Goal: Transaction & Acquisition: Purchase product/service

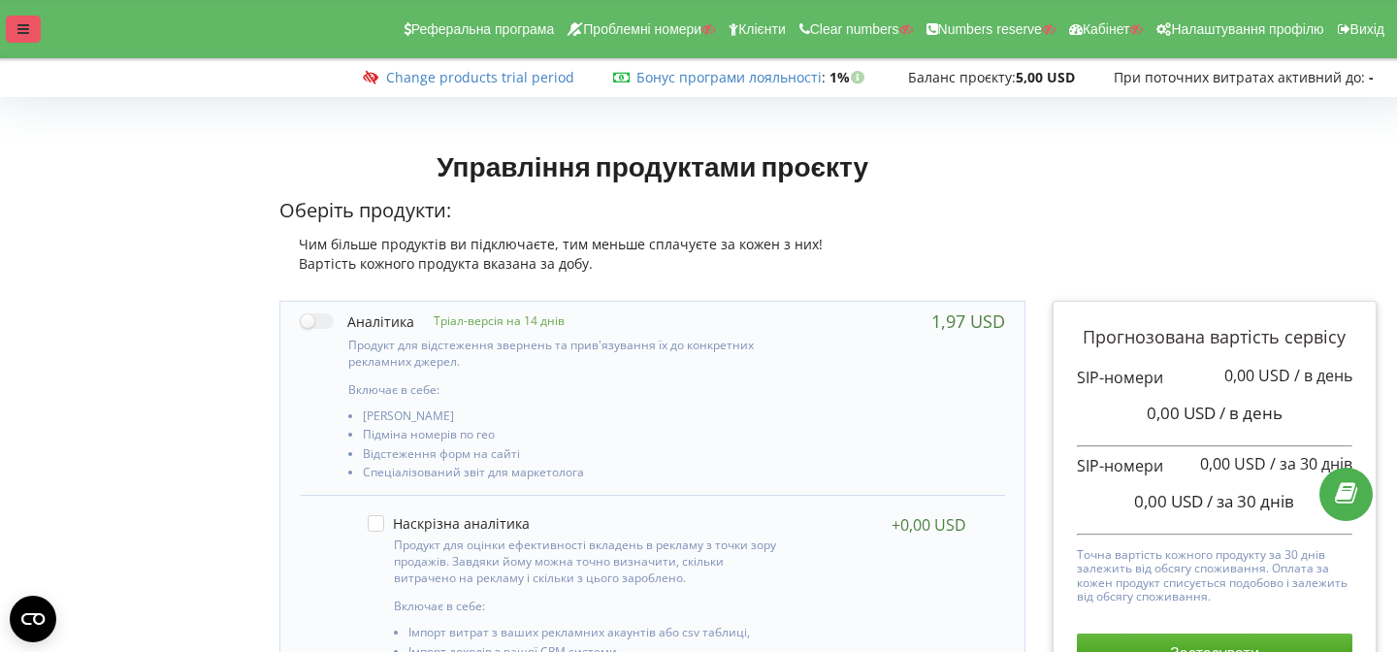
click at [28, 31] on icon at bounding box center [23, 29] width 12 height 14
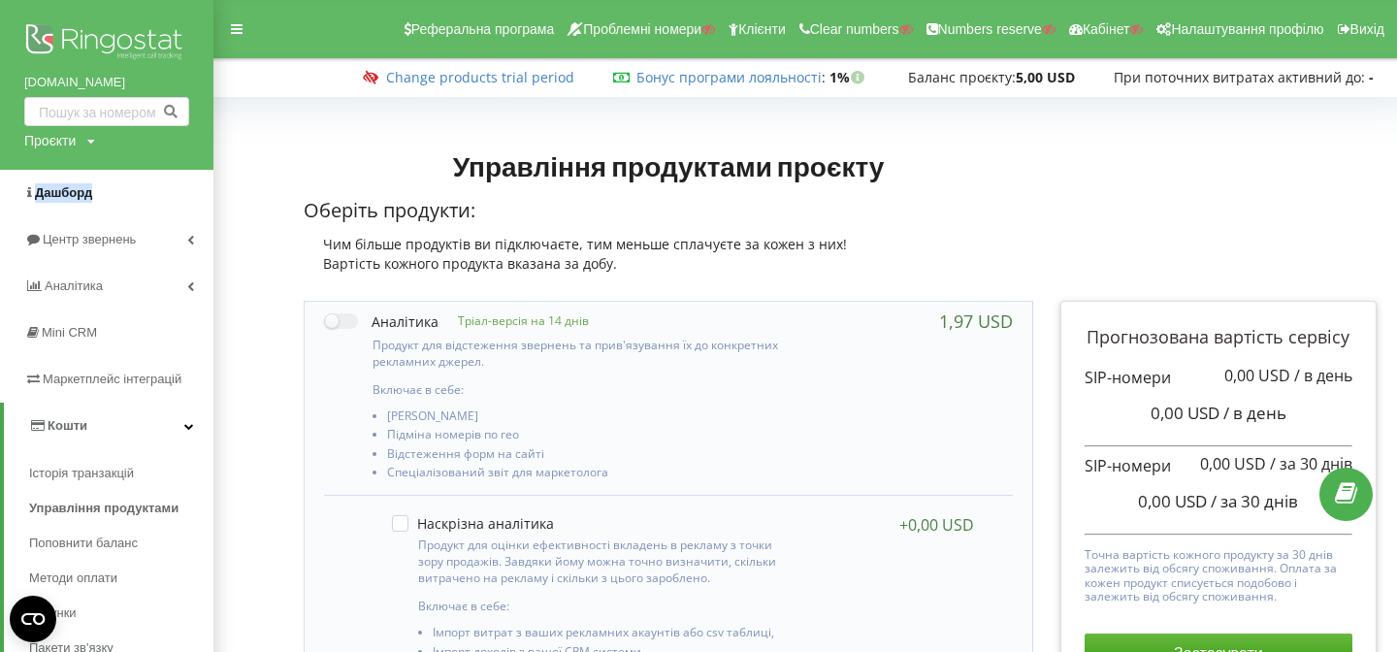
click at [0, 0] on div "[DOMAIN_NAME] Проєкти Пошук Дашборд Центр звернень Аналiтика Mini CRM Маркетпле…" at bounding box center [106, 414] width 213 height 828
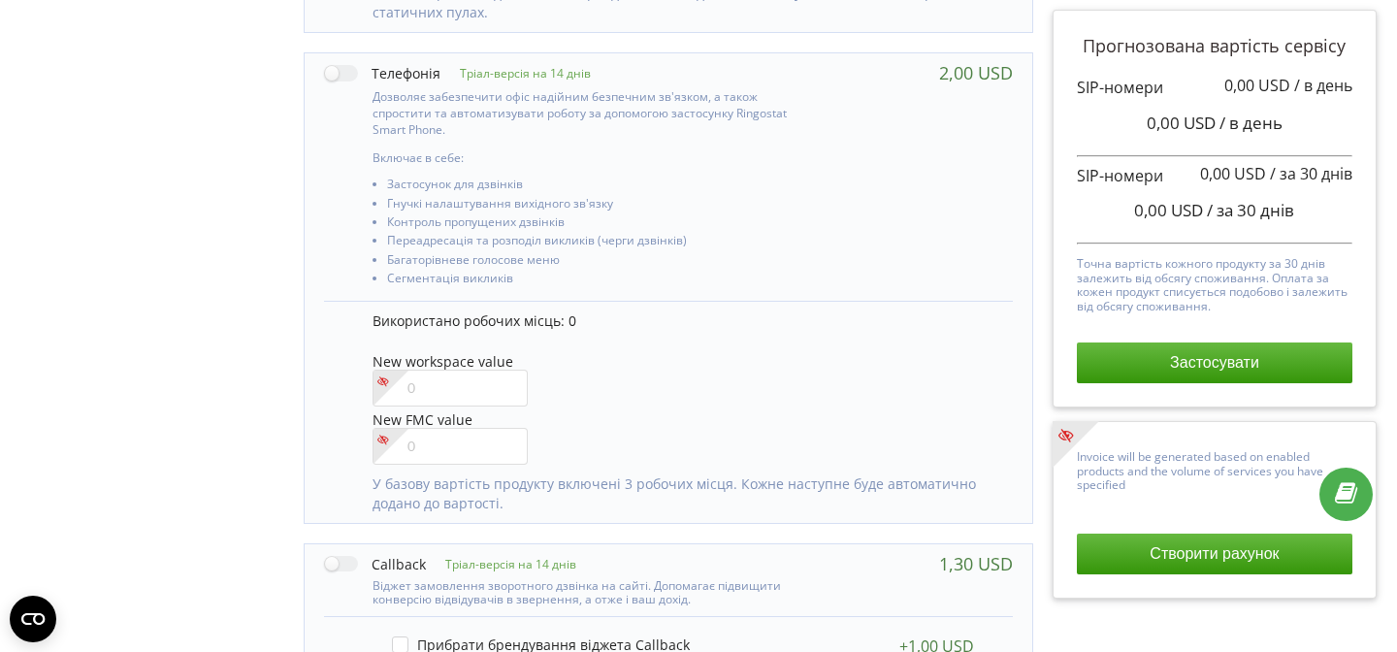
scroll to position [893, 0]
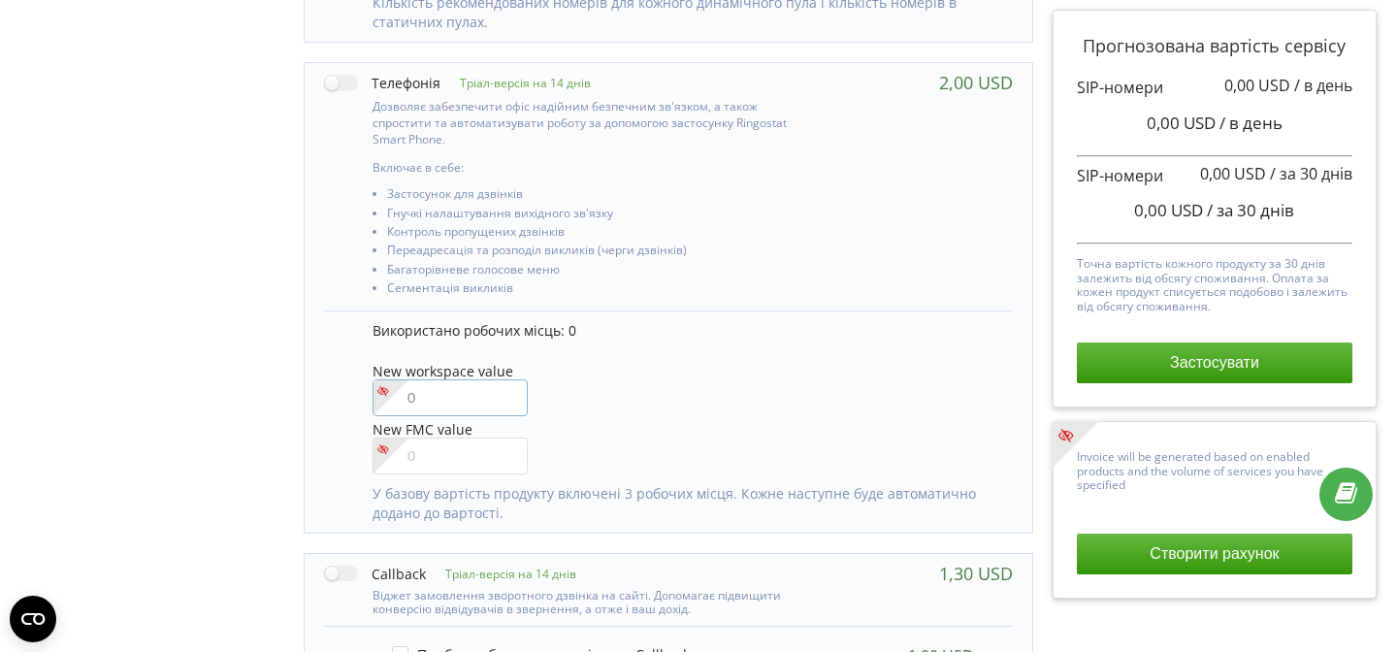
click at [493, 399] on input"] "number" at bounding box center [449, 397] width 155 height 37
type input"] "2"
click at [293, 201] on div "Тріал-версія на 14 днів Включає в себе: 0 2" at bounding box center [668, 341] width 756 height 1895
click at [332, 81] on label at bounding box center [382, 83] width 116 height 20
checkbox input "true"
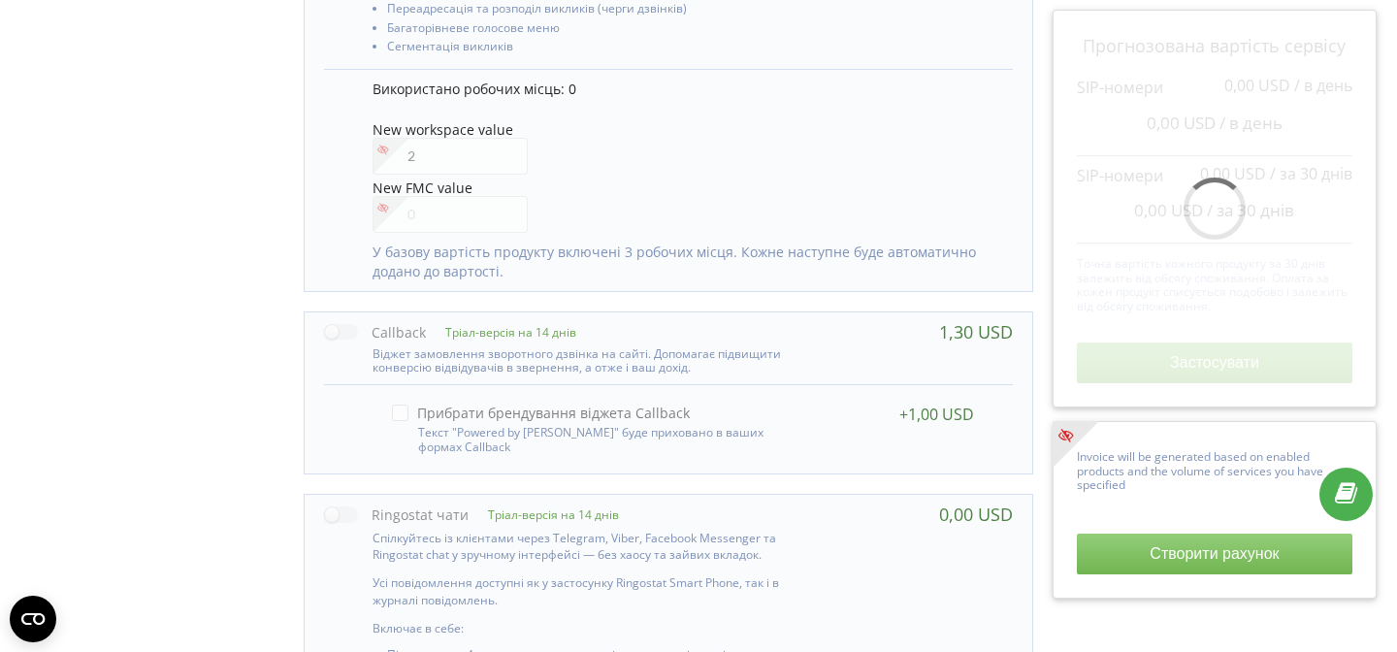
scroll to position [1136, 0]
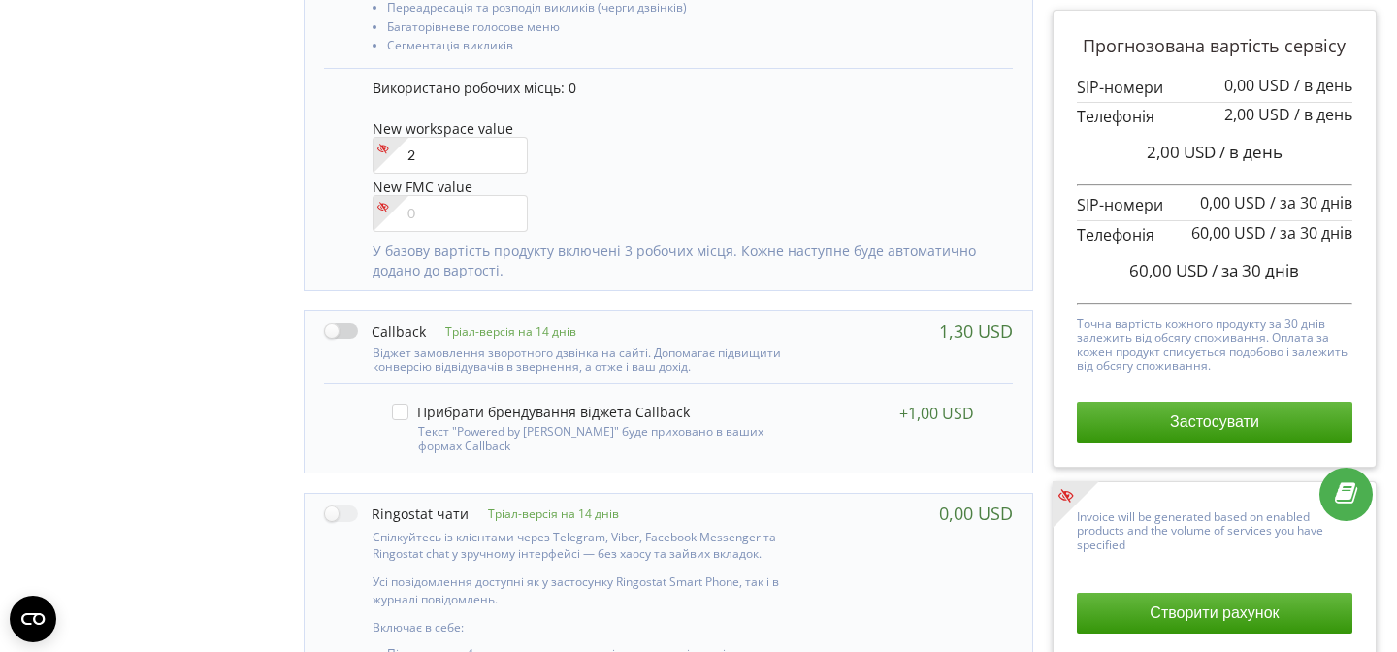
click at [339, 333] on label at bounding box center [375, 331] width 102 height 20
checkbox input "true"
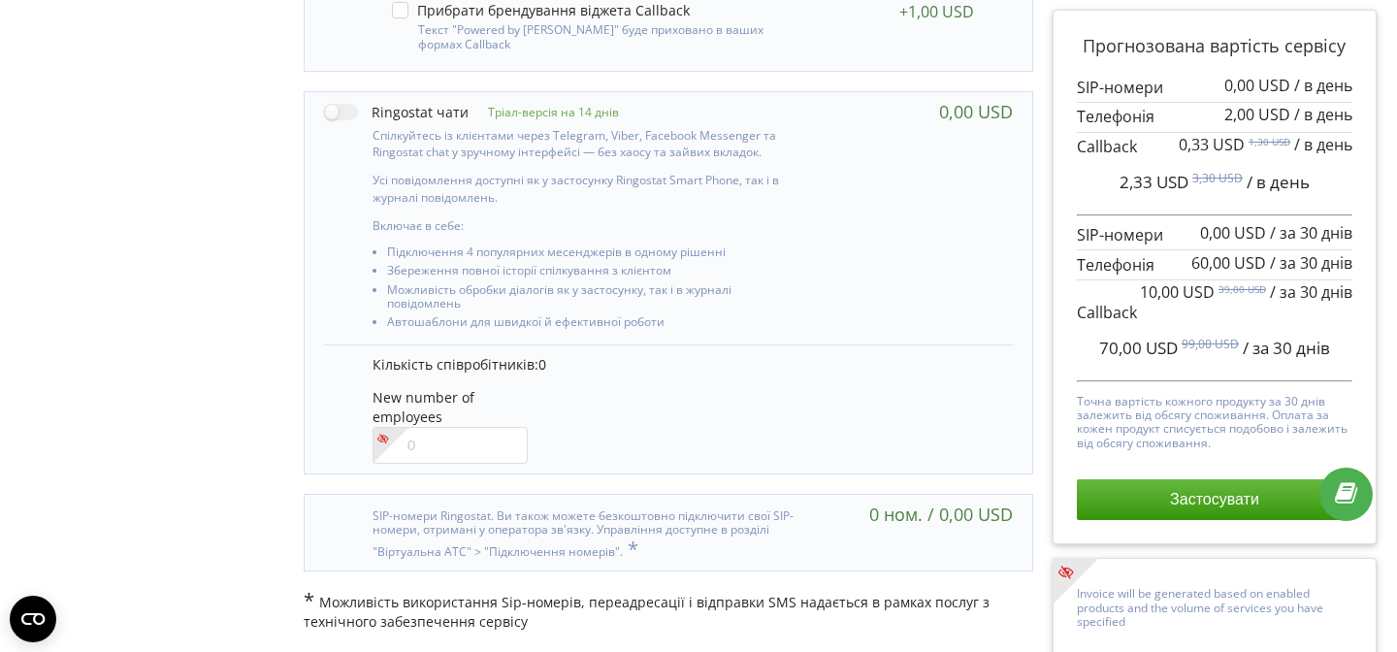
scroll to position [1316, 0]
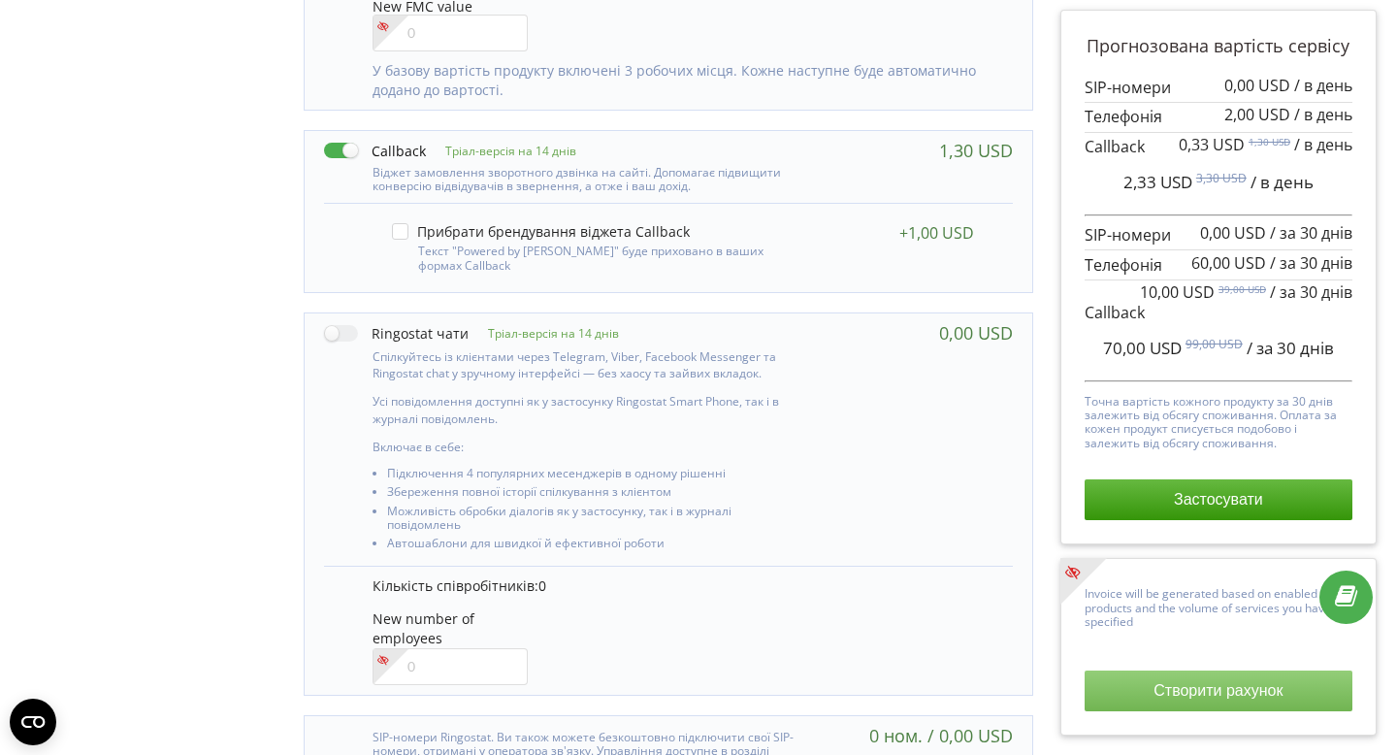
click at [1160, 651] on button "Створити рахунок" at bounding box center [1218, 690] width 268 height 41
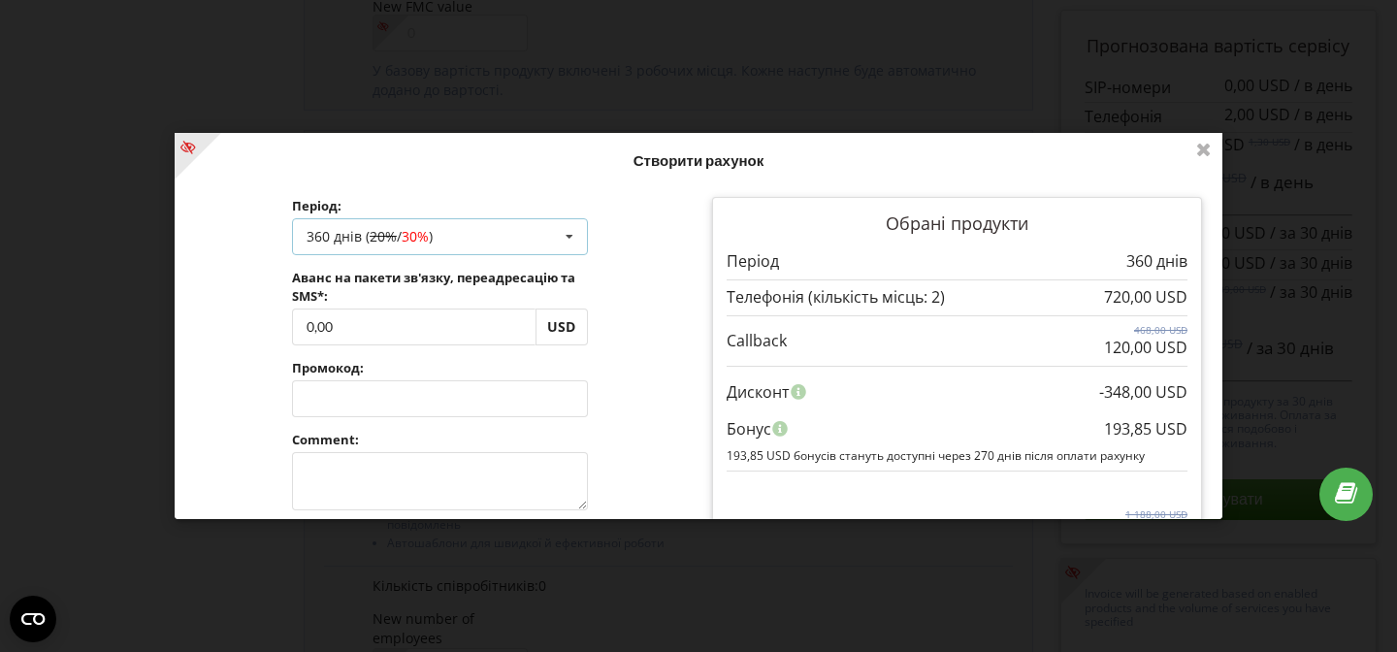
click at [431, 250] on div "360 днів ( 20% / 30% ) Поповнити баланс без подовження 30 днів 90 днів 20% / 30…" at bounding box center [440, 237] width 296 height 37
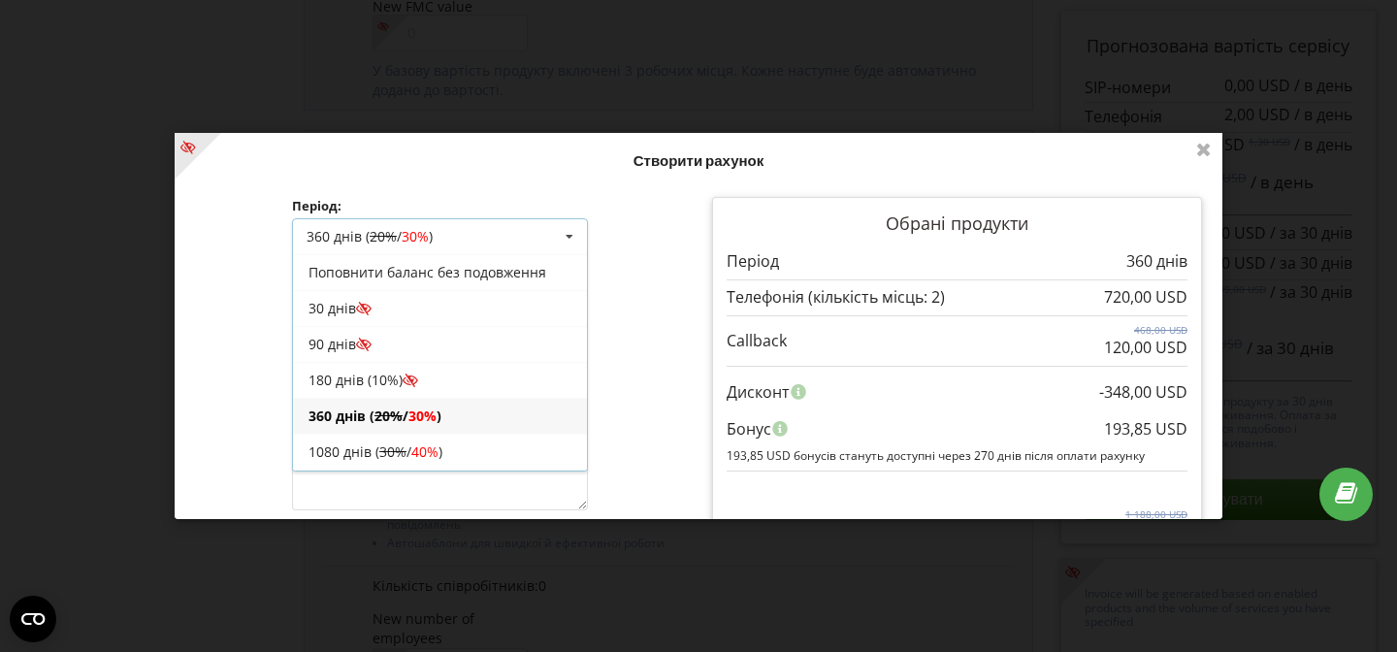
scroll to position [36, 0]
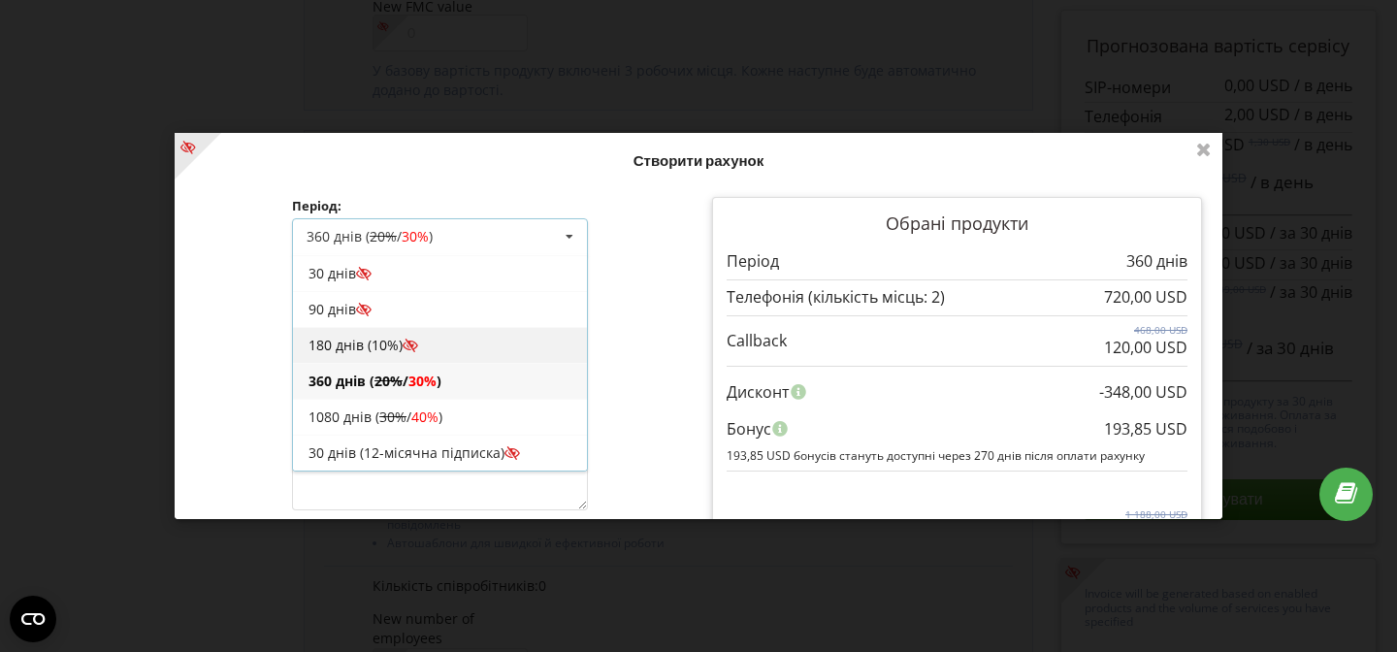
click at [454, 339] on div "180 днів (10%)" at bounding box center [440, 346] width 294 height 36
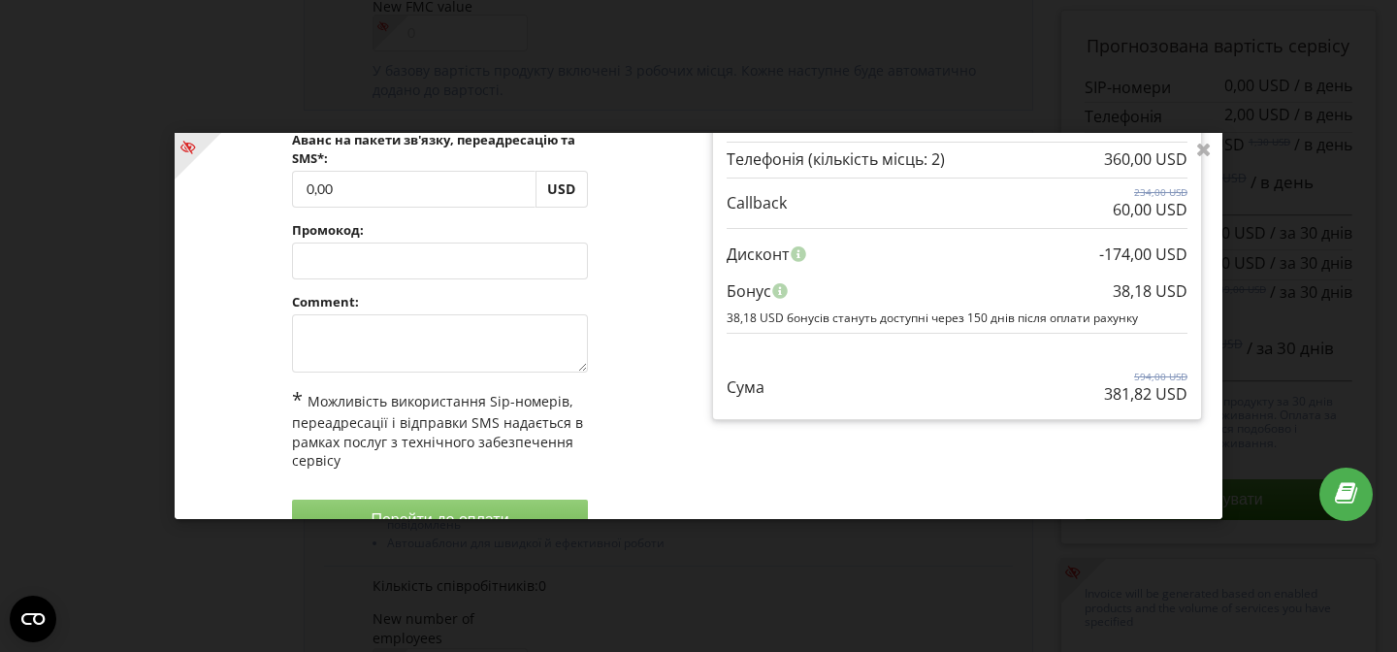
scroll to position [139, 0]
drag, startPoint x: 1141, startPoint y: 395, endPoint x: 1070, endPoint y: 400, distance: 71.0
click at [1070, 400] on div "Сума 594,00 USD 381,82 USD" at bounding box center [957, 372] width 461 height 65
copy p "381,82"
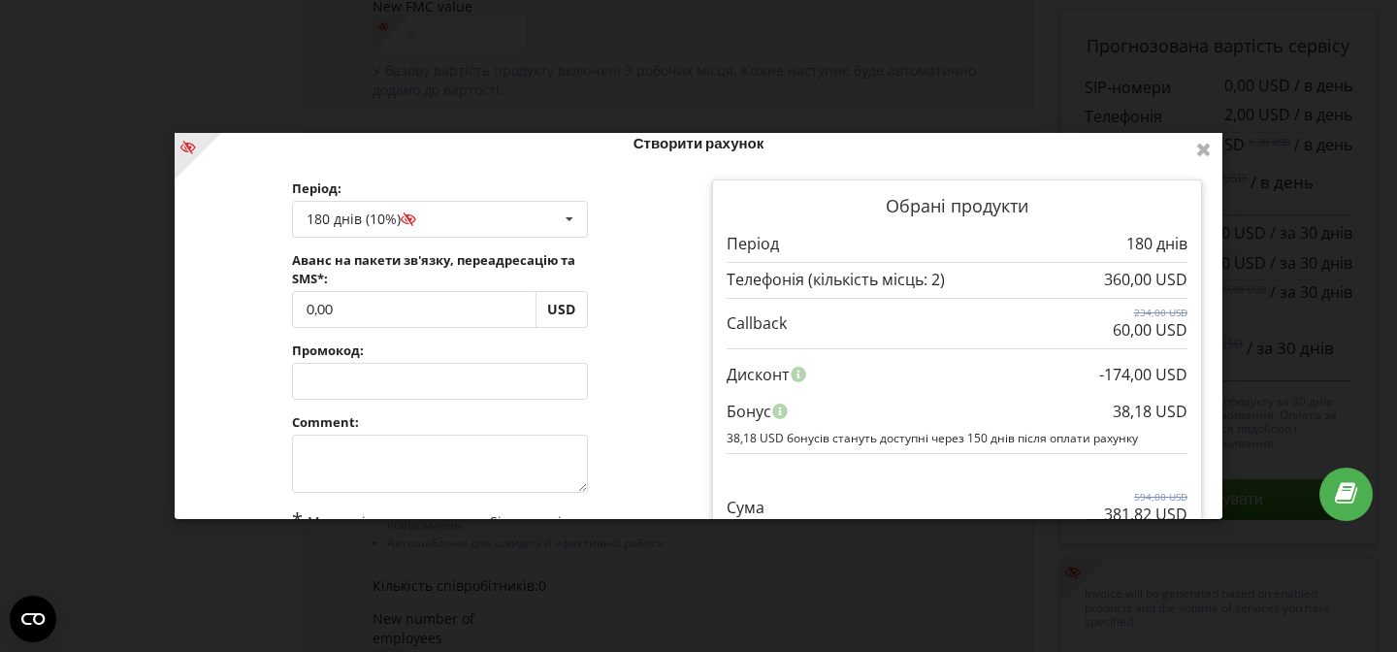
scroll to position [0, 0]
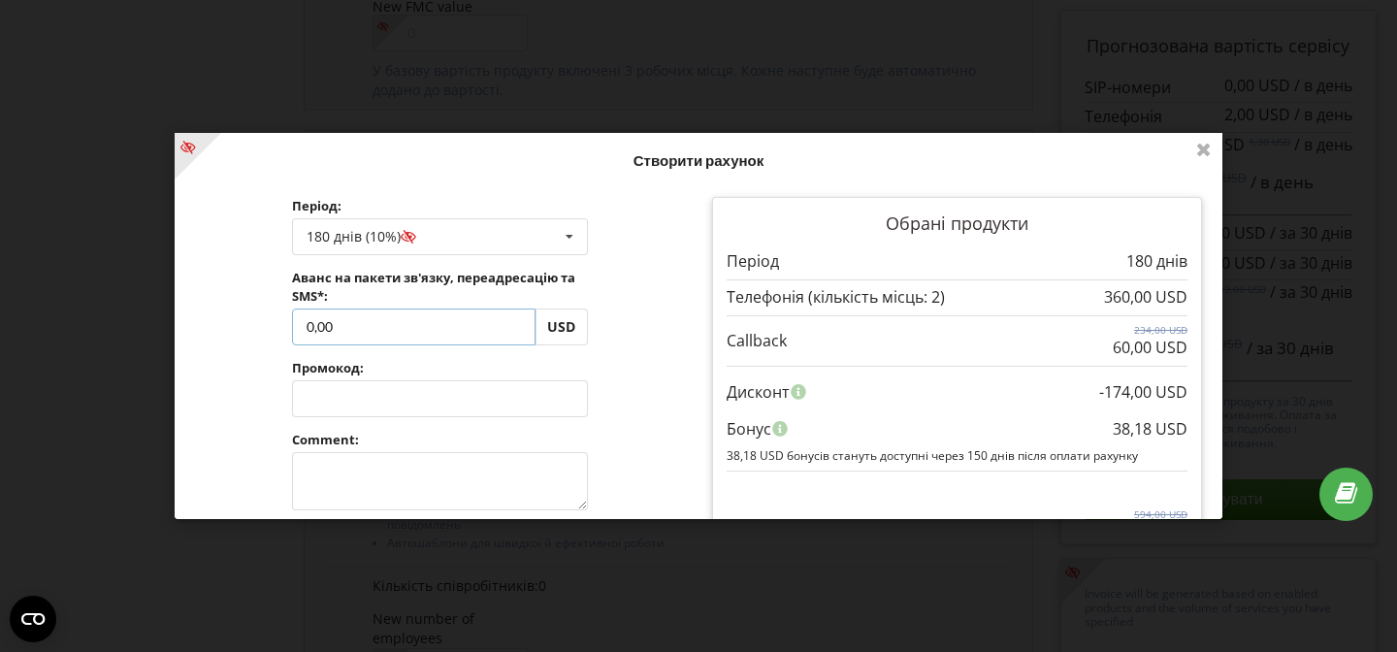
click at [440, 342] on input "0,00" at bounding box center [413, 326] width 243 height 37
click at [439, 341] on input "0,00" at bounding box center [413, 326] width 243 height 37
type input "360.18"
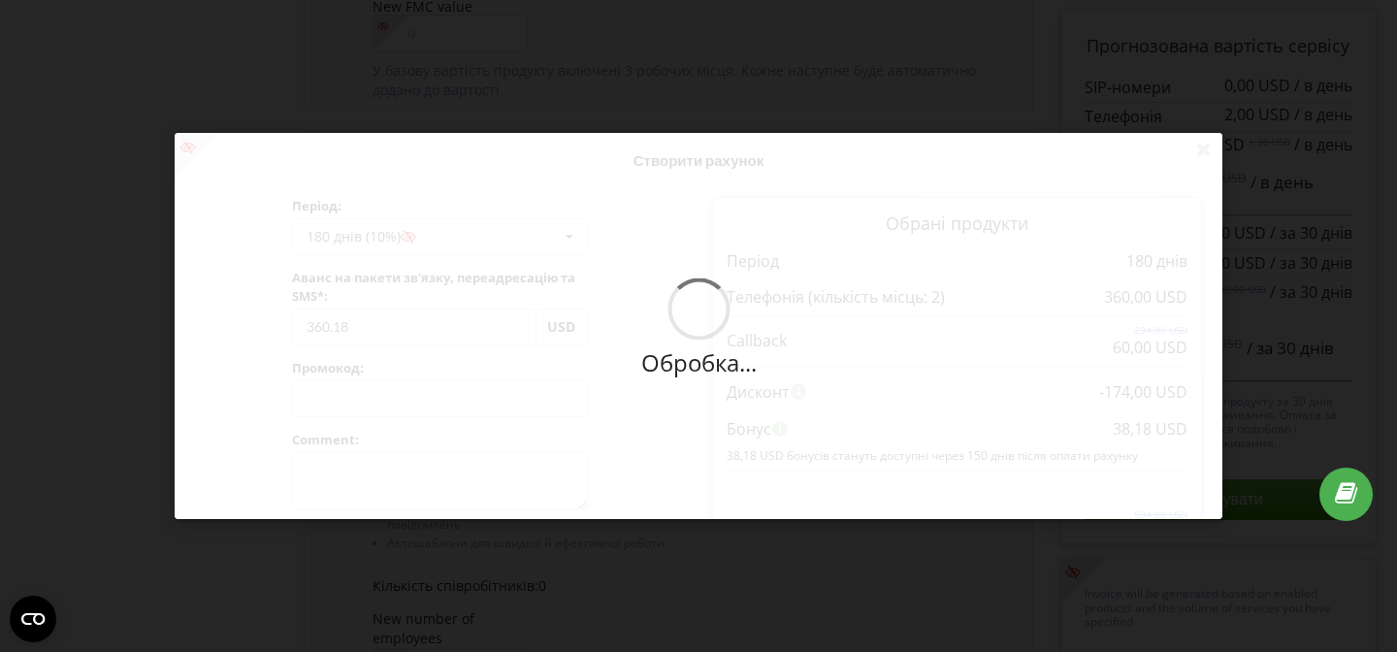
click at [659, 372] on div "Обробка... Створити рахунок Період: 180 днів (10%) Поповнити баланс без подовже…" at bounding box center [699, 326] width 1048 height 386
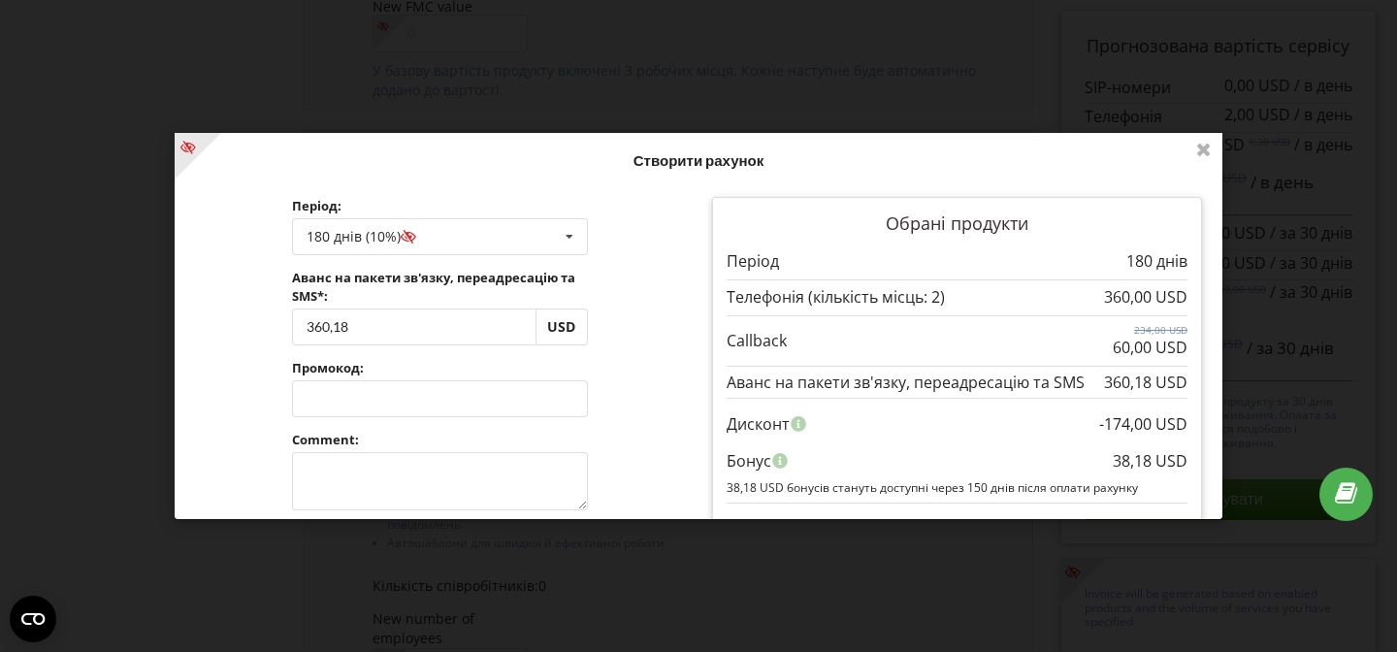
scroll to position [180, 0]
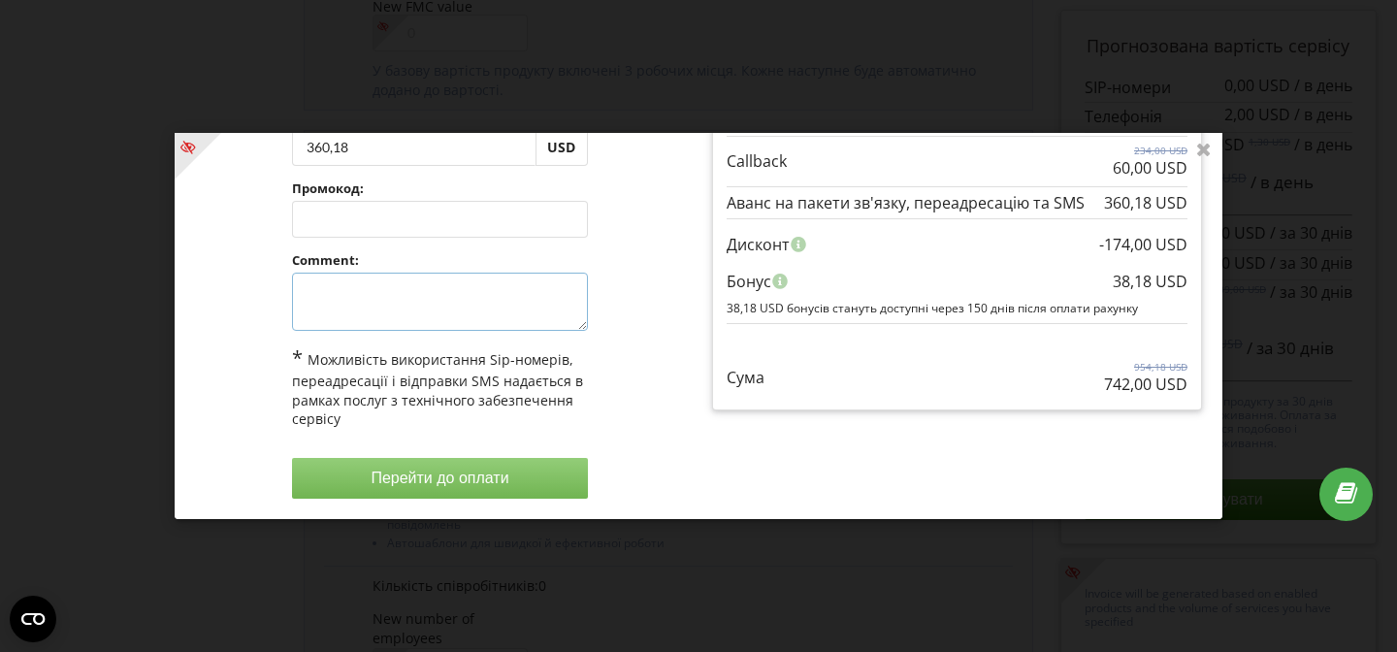
click at [501, 306] on textarea at bounding box center [440, 302] width 296 height 58
type textarea "-"
click at [412, 476] on button "Перейти до оплати" at bounding box center [440, 478] width 296 height 41
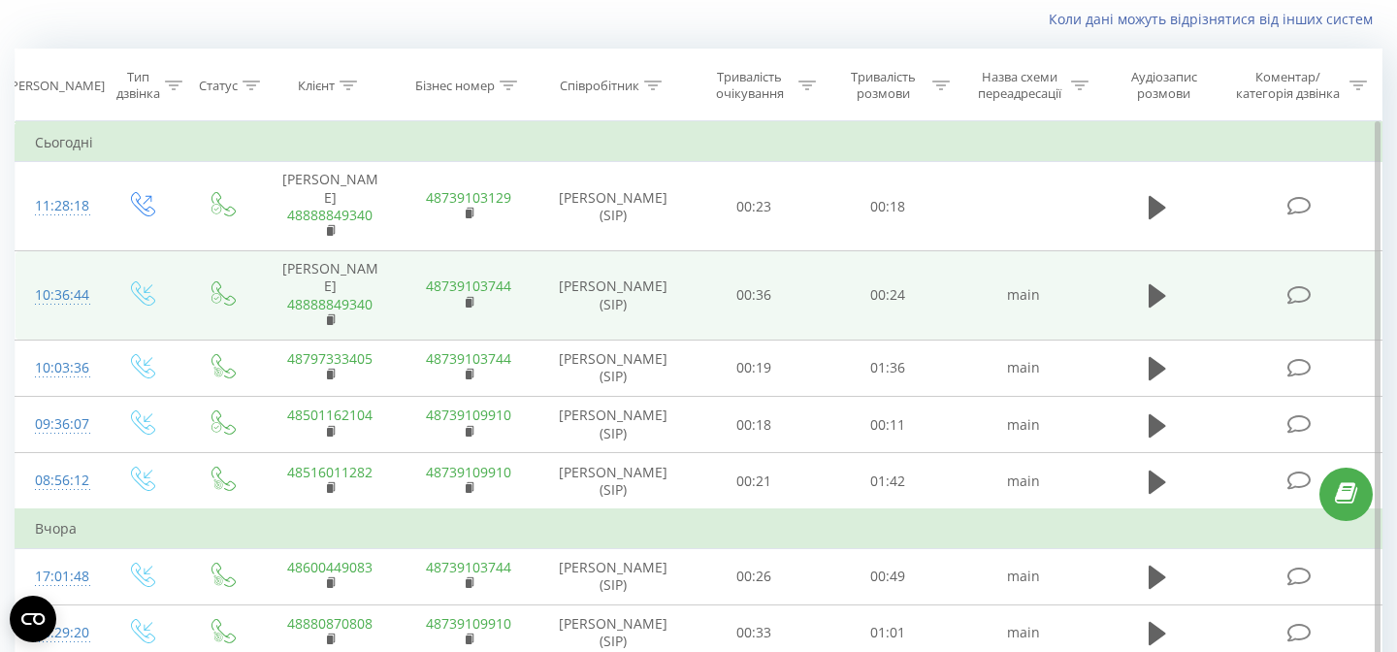
scroll to position [138, 0]
